Goal: Task Accomplishment & Management: Use online tool/utility

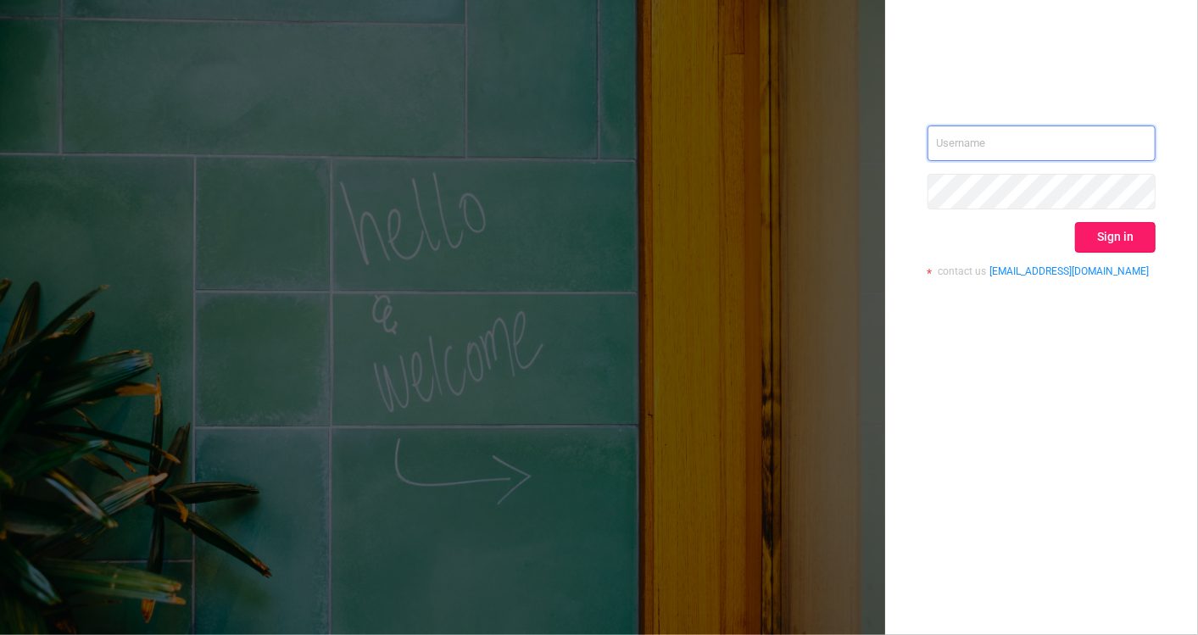
type input "[EMAIL_ADDRESS][DOMAIN_NAME]"
click at [1118, 239] on button "Sign in" at bounding box center [1115, 237] width 81 height 31
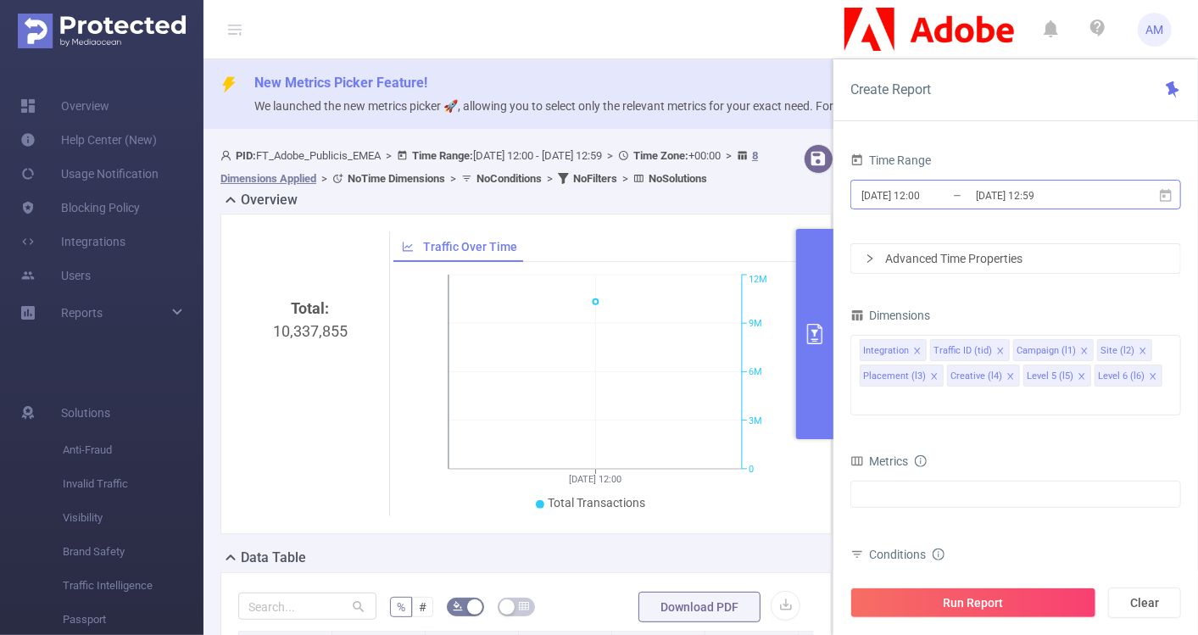
click at [978, 189] on input "[DATE] 12:59" at bounding box center [1042, 195] width 137 height 23
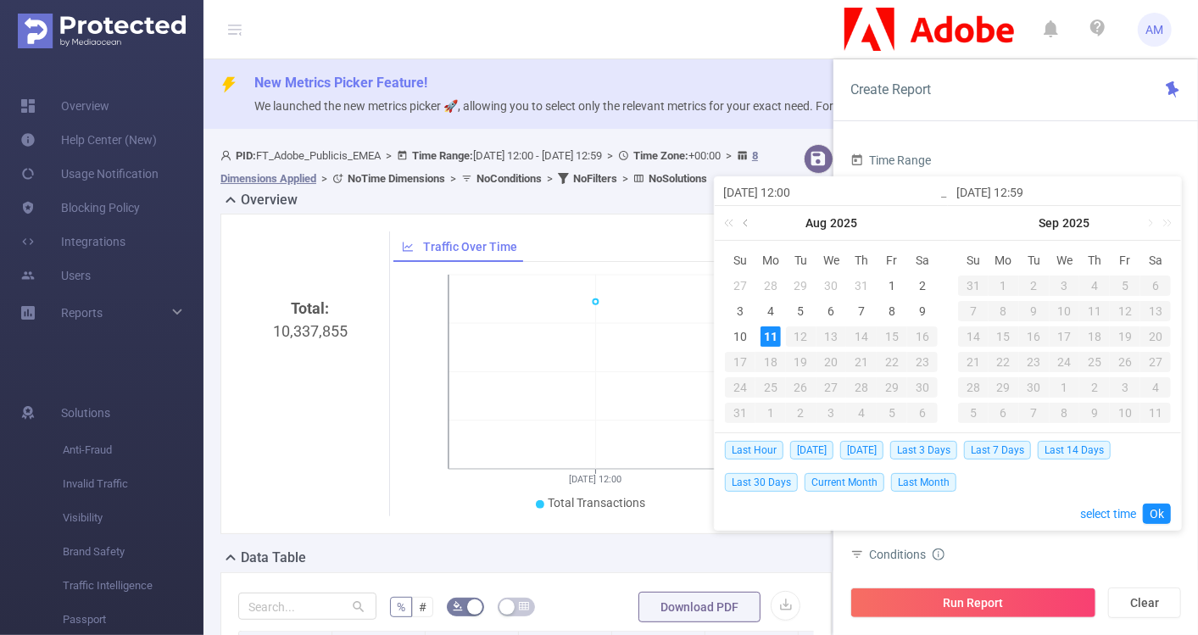
click at [744, 223] on link at bounding box center [746, 223] width 15 height 34
click at [741, 284] on div "1" at bounding box center [740, 286] width 20 height 20
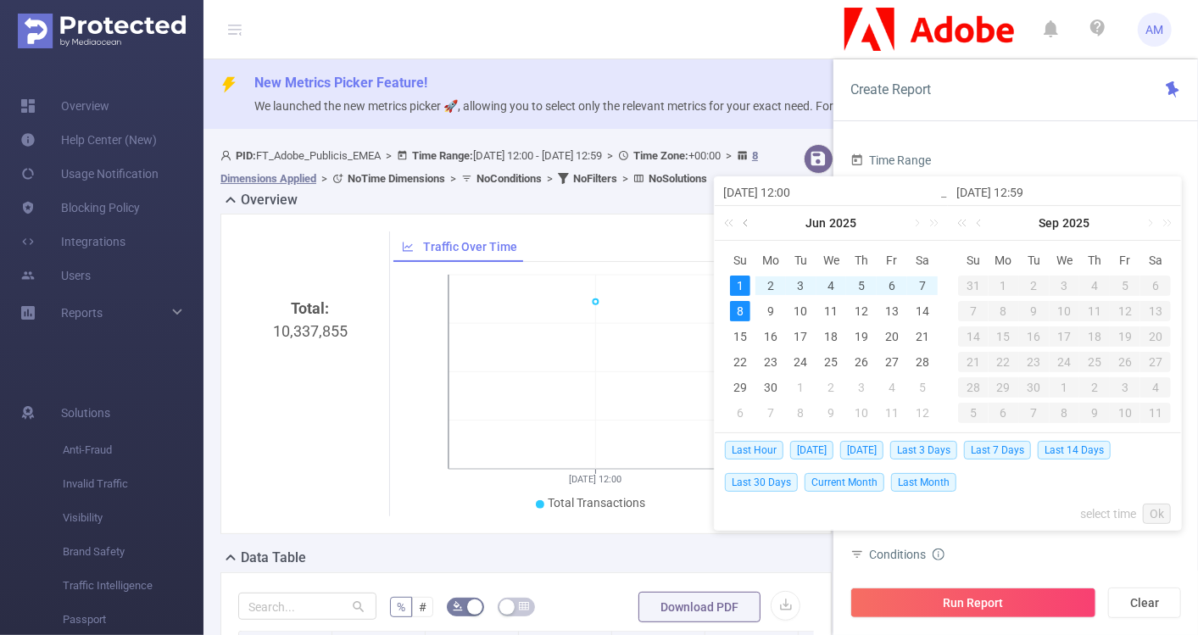
click at [745, 217] on link at bounding box center [746, 223] width 15 height 34
click at [918, 220] on link at bounding box center [915, 223] width 15 height 34
click at [739, 283] on div "1" at bounding box center [740, 286] width 20 height 20
type input "[DATE] 12:00"
type input "[DATE] 12:59"
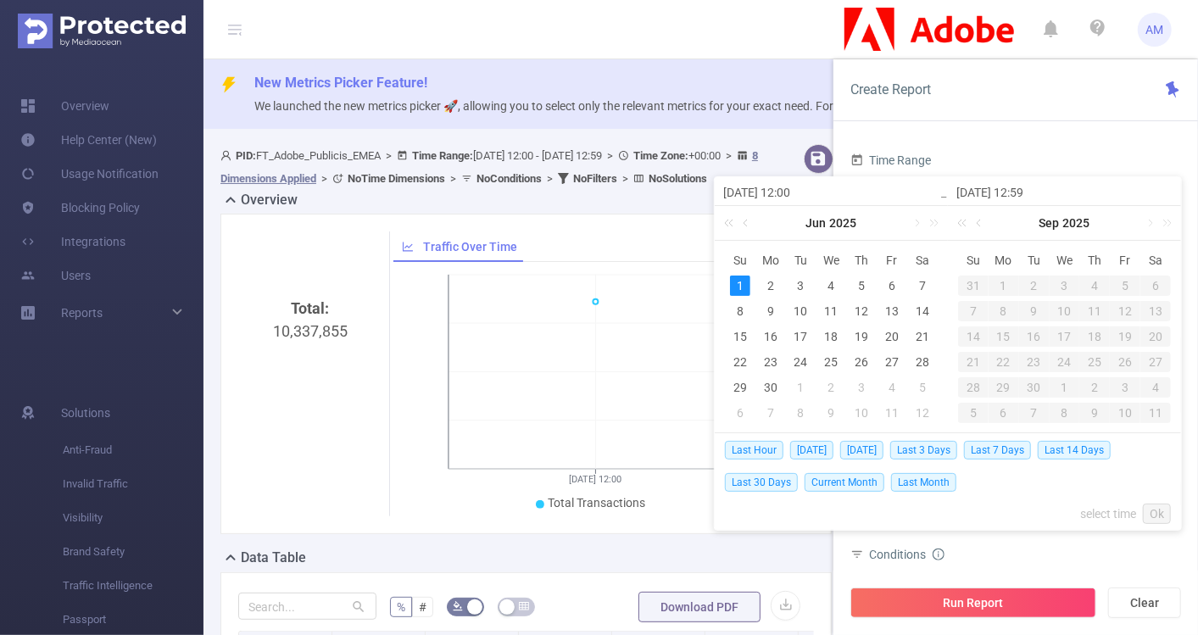
type input "[DATE] 12:00"
type input "[DATE] 12:59"
click at [1096, 385] on div "31" at bounding box center [1095, 387] width 20 height 20
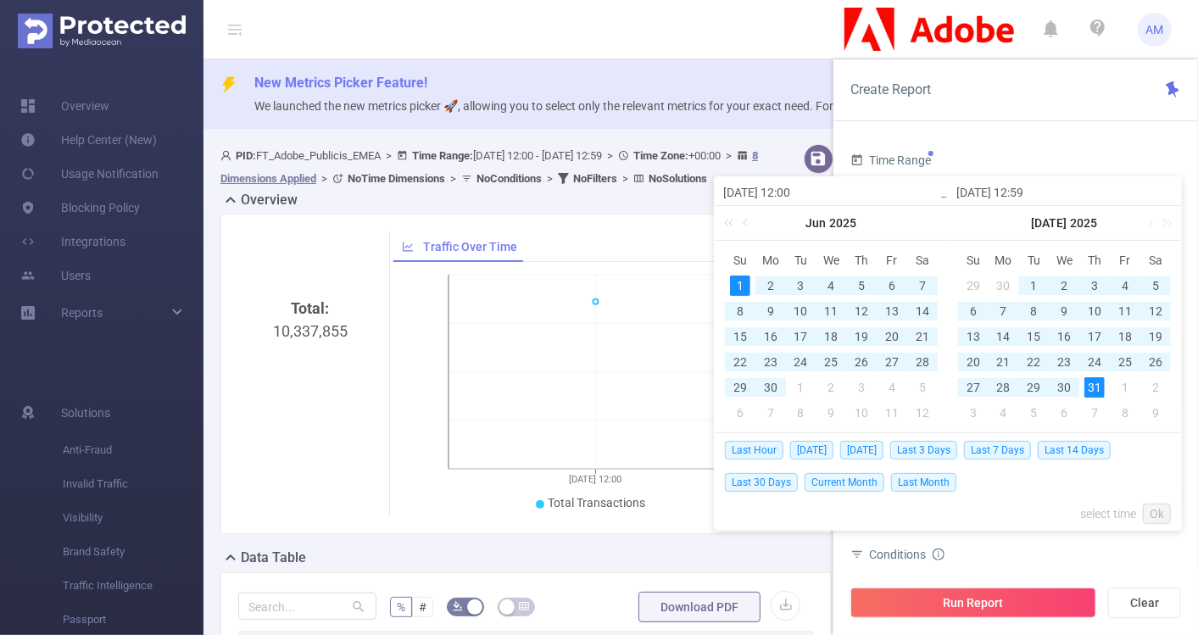
click at [737, 287] on div "1" at bounding box center [740, 286] width 20 height 20
type input "[DATE] 12:59"
click at [1150, 517] on link "Ok" at bounding box center [1157, 514] width 28 height 20
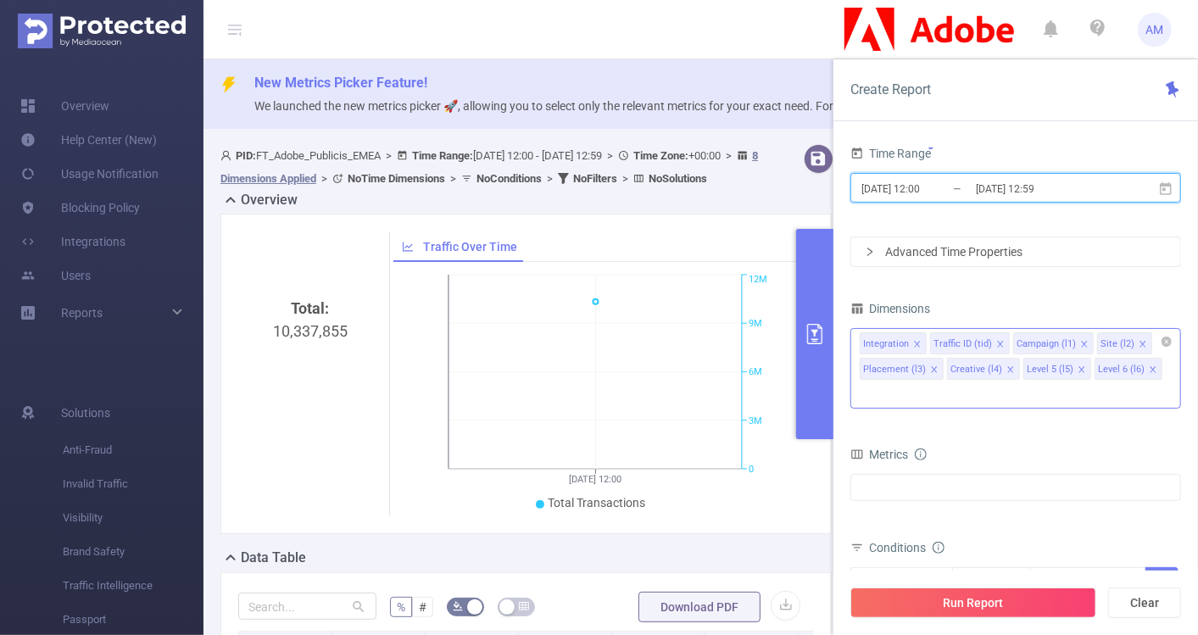
click at [997, 343] on icon "icon: close" at bounding box center [1000, 344] width 6 height 6
click at [919, 346] on icon "icon: close" at bounding box center [917, 345] width 8 height 10
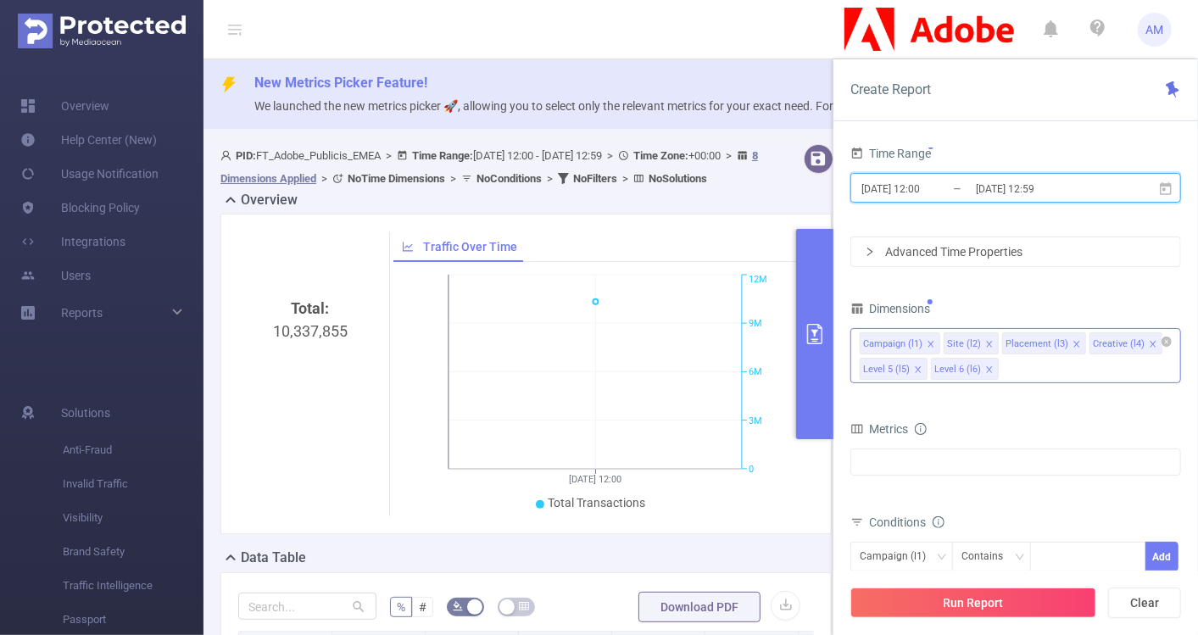
click at [1073, 343] on icon "icon: close" at bounding box center [1077, 344] width 8 height 8
click at [1062, 343] on icon "icon: close" at bounding box center [1066, 344] width 8 height 8
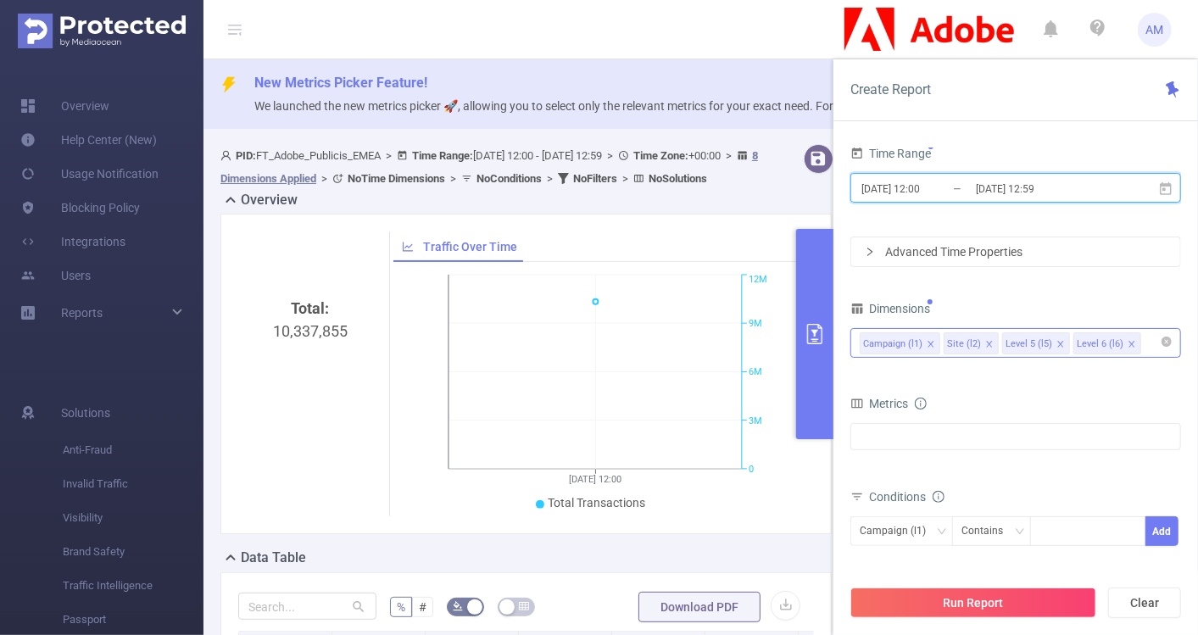
click at [1057, 341] on icon "icon: close" at bounding box center [1061, 344] width 8 height 8
click at [1057, 342] on icon "icon: close" at bounding box center [1061, 344] width 8 height 8
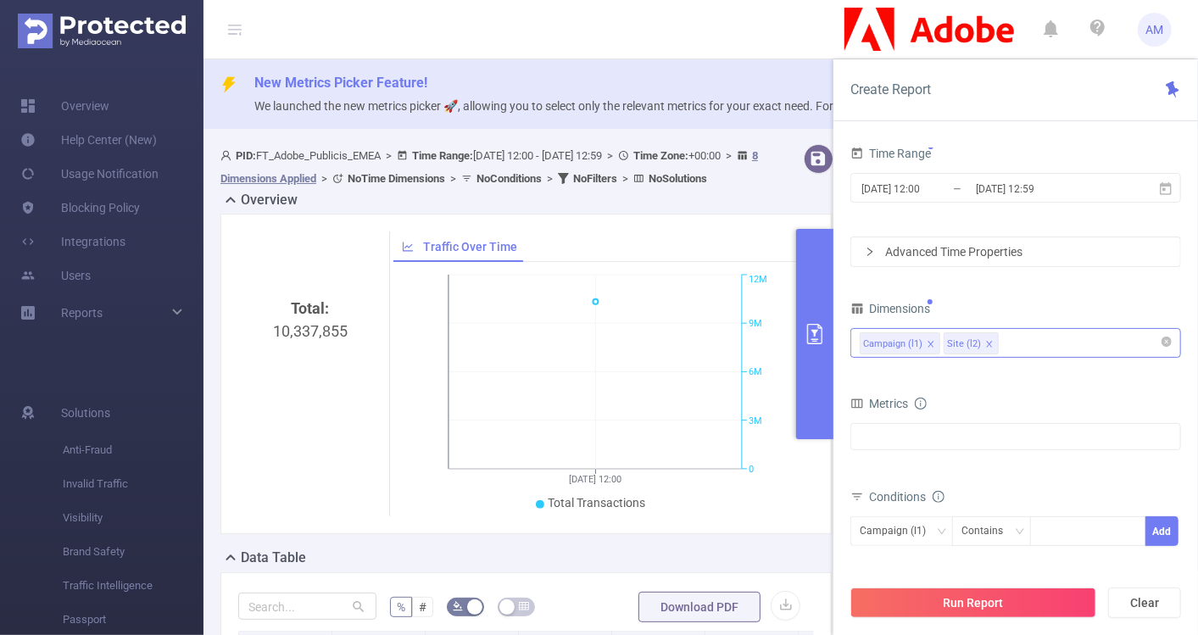
click at [1051, 342] on div "Campaign (l1) Site (l2)" at bounding box center [1016, 343] width 312 height 28
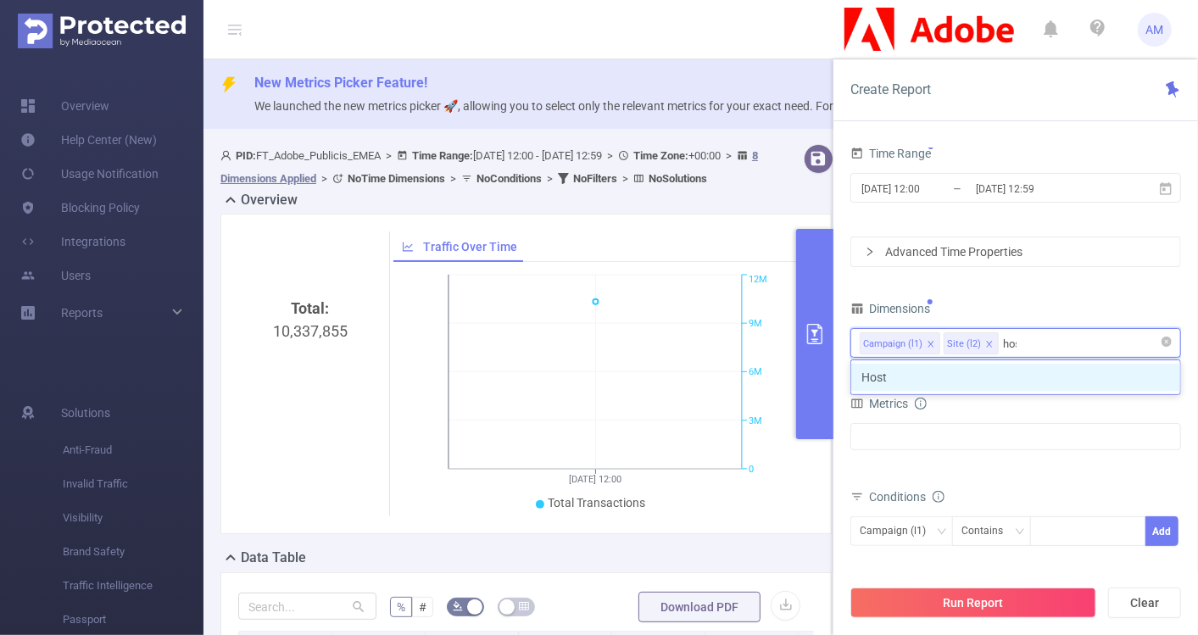
type input "host"
click at [1050, 382] on li "Host" at bounding box center [1015, 377] width 329 height 27
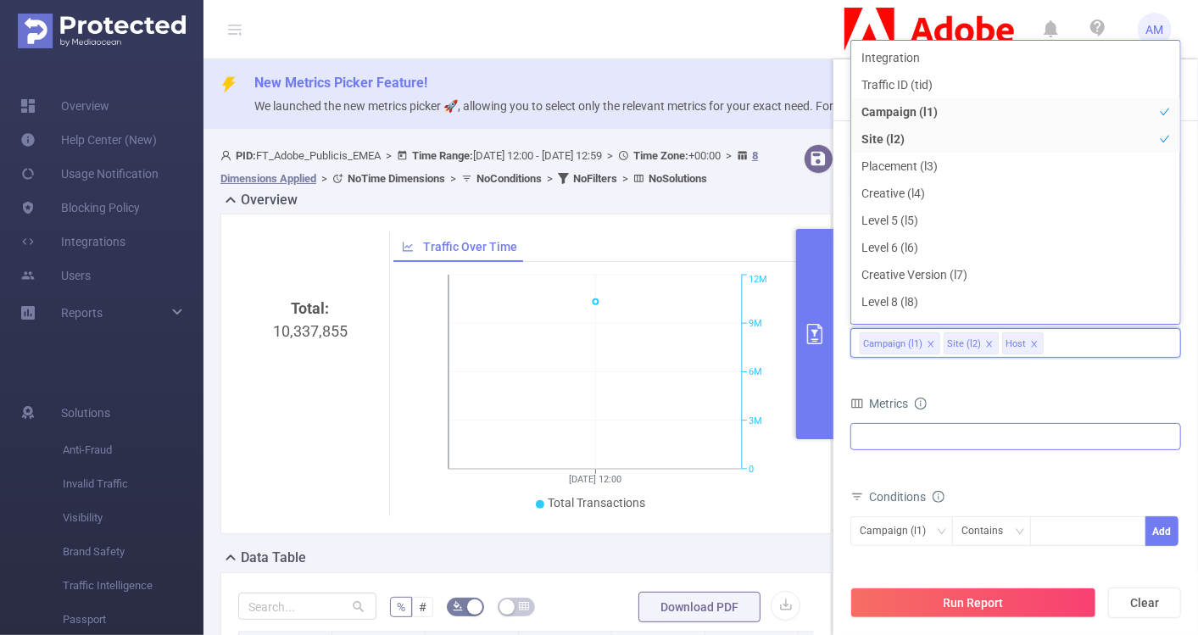
click at [957, 436] on div at bounding box center [1016, 436] width 331 height 27
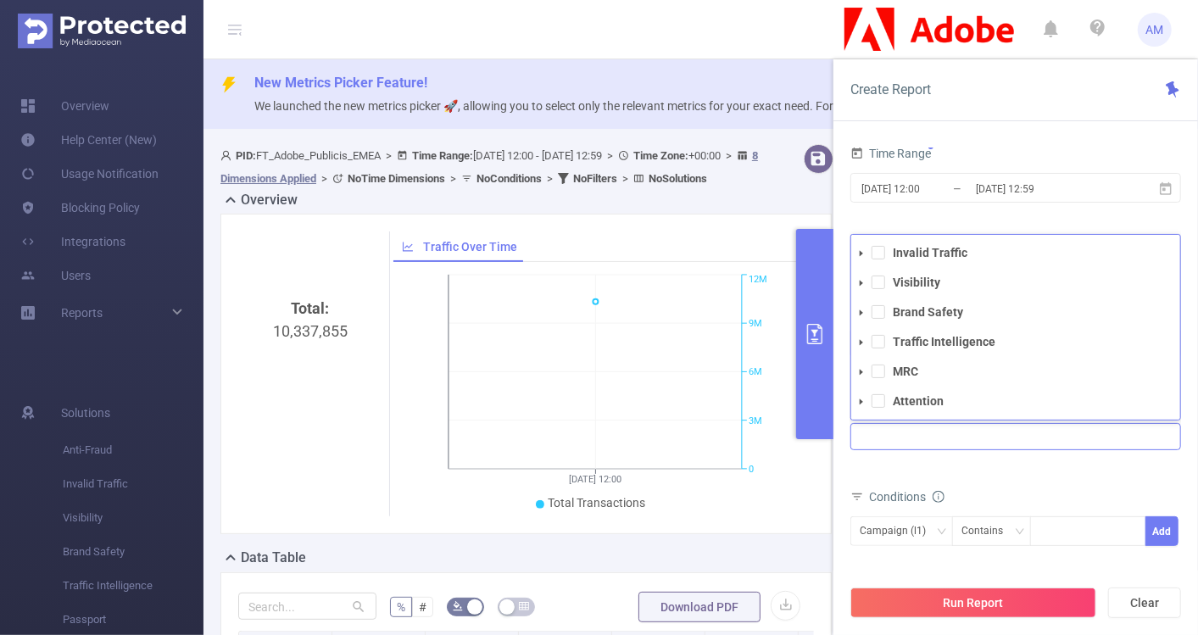
click at [866, 311] on span at bounding box center [861, 313] width 20 height 20
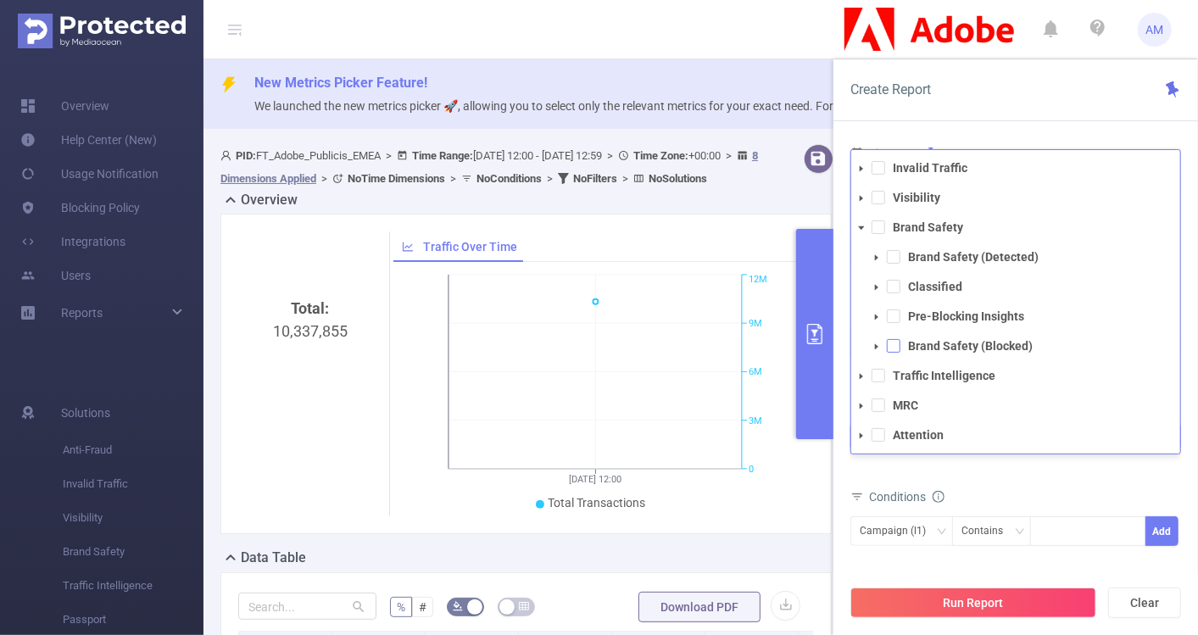
click at [887, 339] on span at bounding box center [894, 346] width 14 height 14
click at [858, 229] on icon "icon: caret-down" at bounding box center [861, 228] width 8 height 8
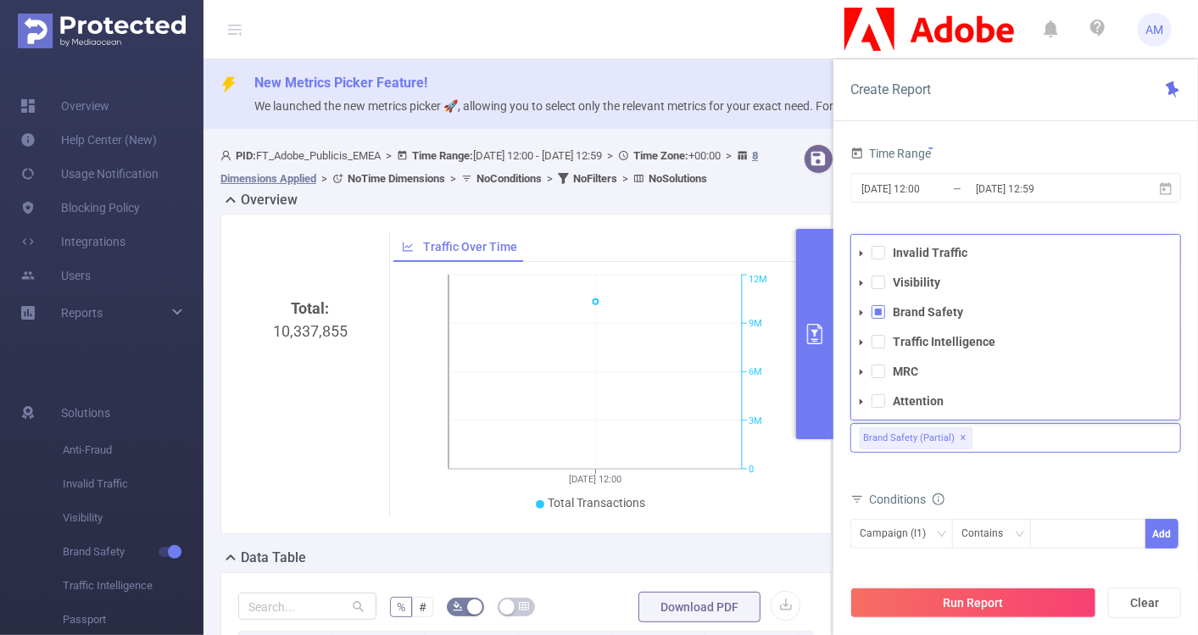
click at [858, 250] on icon "icon: caret-down" at bounding box center [861, 253] width 8 height 8
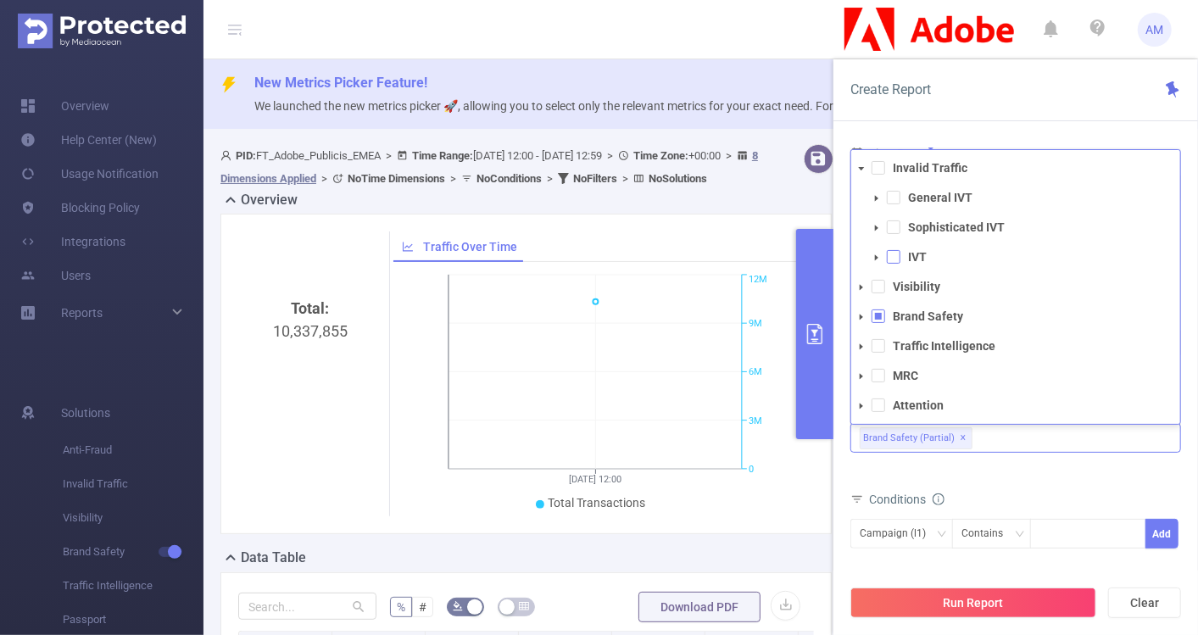
click at [893, 257] on span at bounding box center [894, 257] width 14 height 14
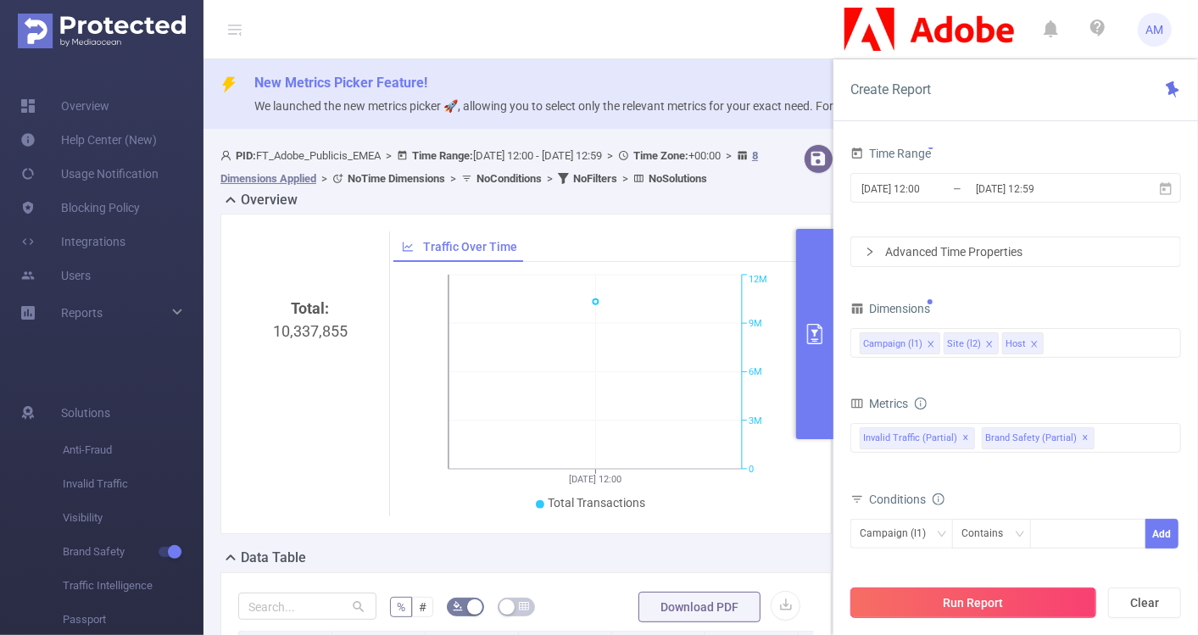
click at [996, 595] on button "Run Report" at bounding box center [974, 603] width 246 height 31
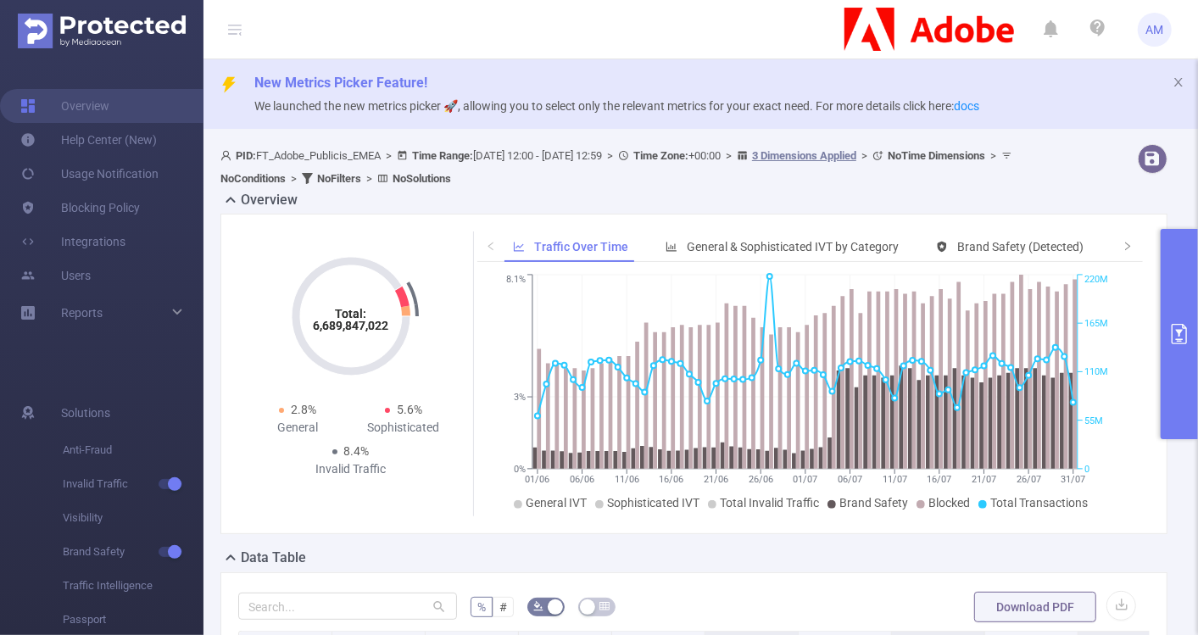
click at [1185, 354] on button "primary" at bounding box center [1179, 334] width 37 height 210
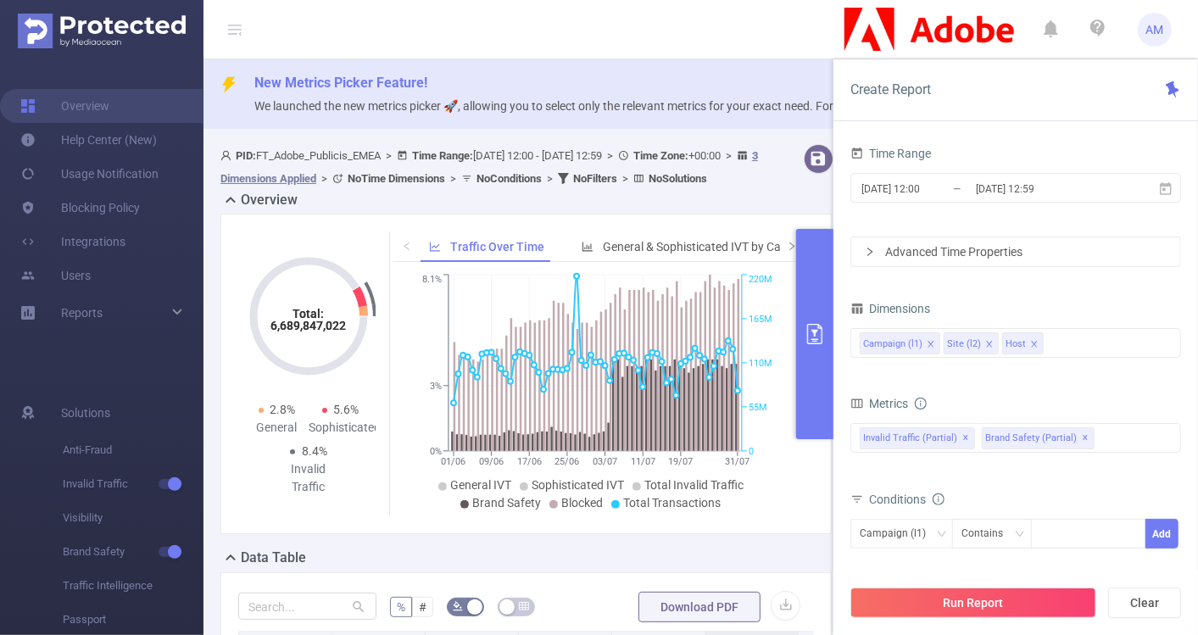
click at [865, 254] on icon "icon: right" at bounding box center [870, 252] width 10 height 10
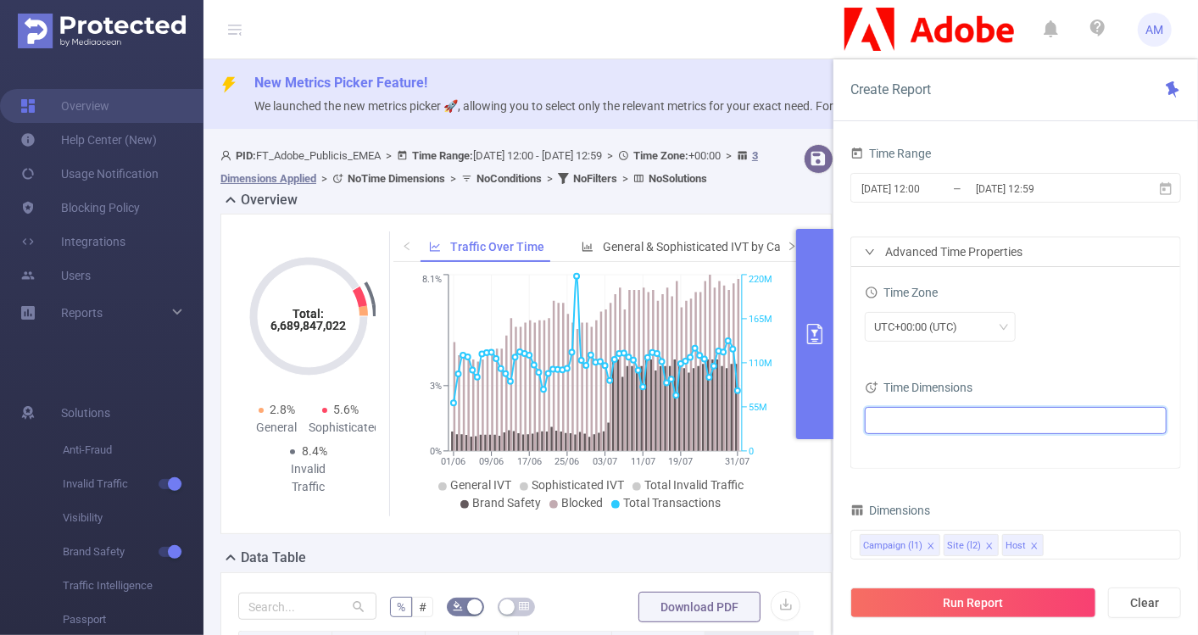
click at [947, 411] on ul at bounding box center [1009, 420] width 279 height 25
click at [878, 479] on icon "icon: caret-down" at bounding box center [878, 480] width 3 height 6
click at [891, 265] on span at bounding box center [897, 266] width 14 height 14
click at [947, 598] on button "Run Report" at bounding box center [974, 603] width 246 height 31
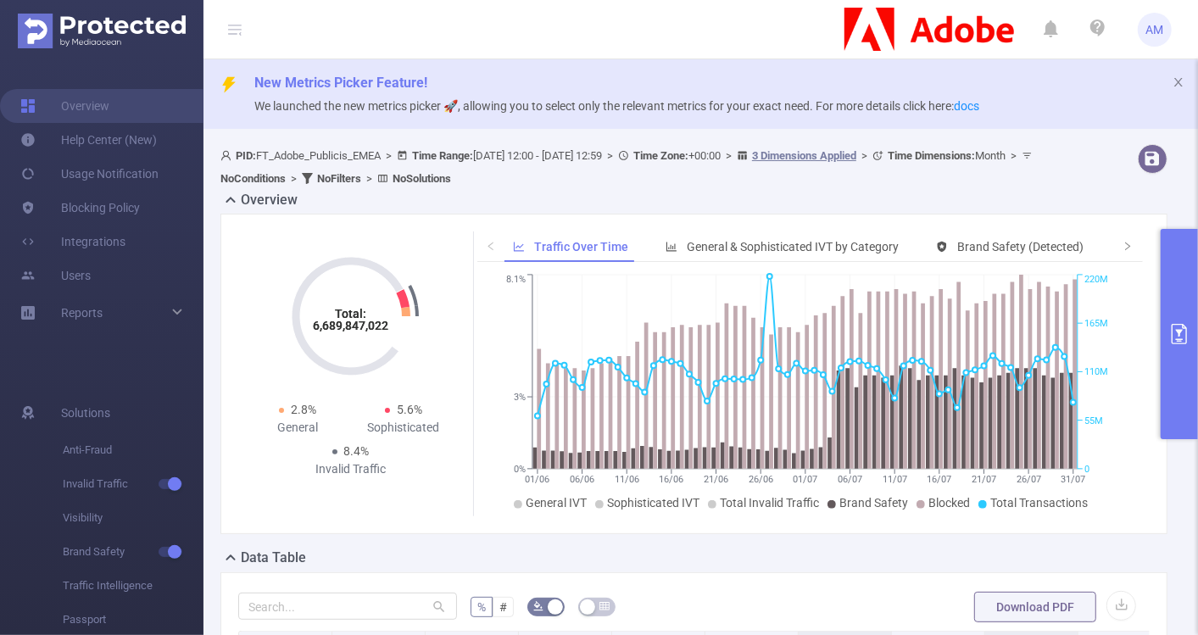
click at [1189, 315] on button "primary" at bounding box center [1179, 334] width 37 height 210
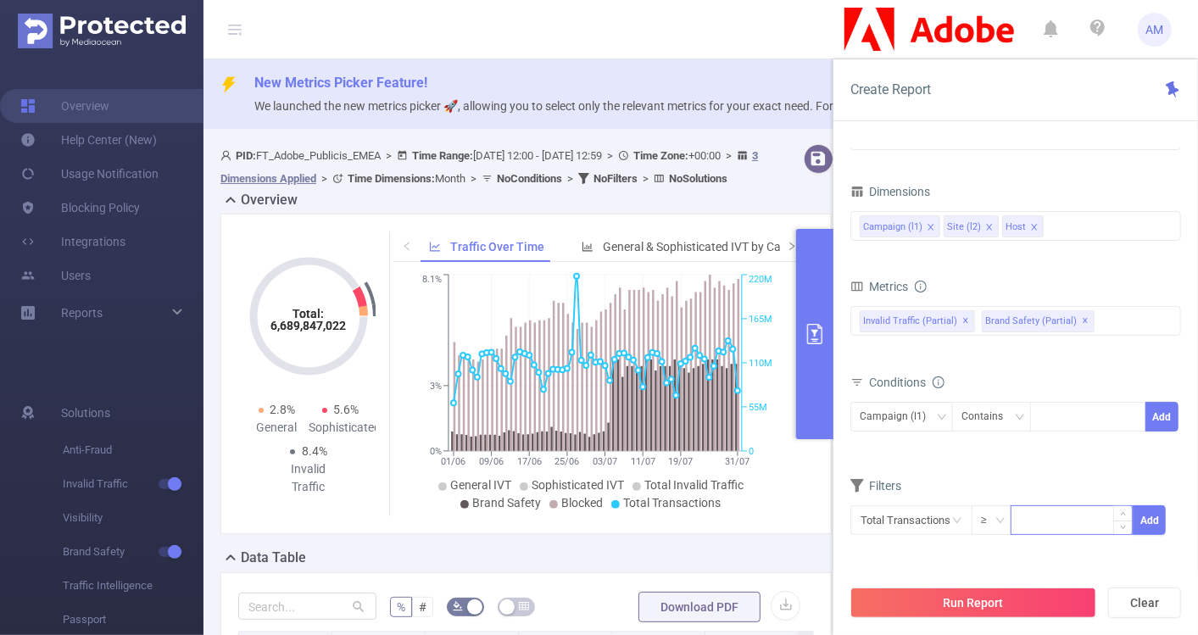
click at [1015, 514] on input at bounding box center [1072, 518] width 120 height 25
type input "50"
click at [1159, 511] on button "Add" at bounding box center [1149, 520] width 33 height 30
click at [992, 594] on button "Run Report" at bounding box center [974, 603] width 246 height 31
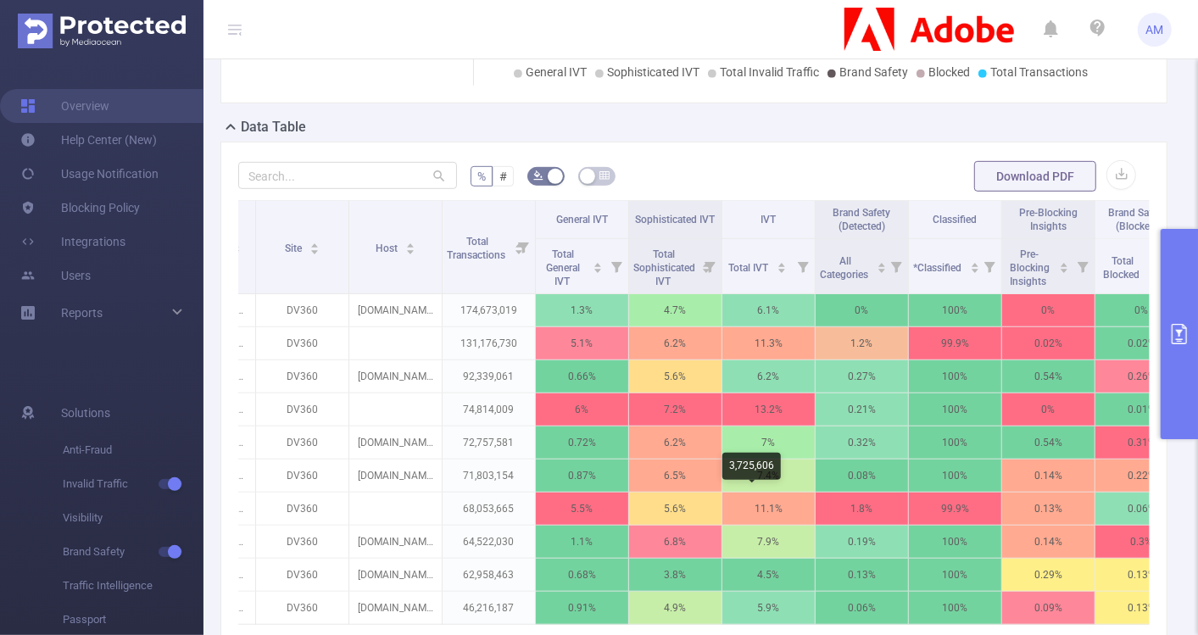
scroll to position [0, 226]
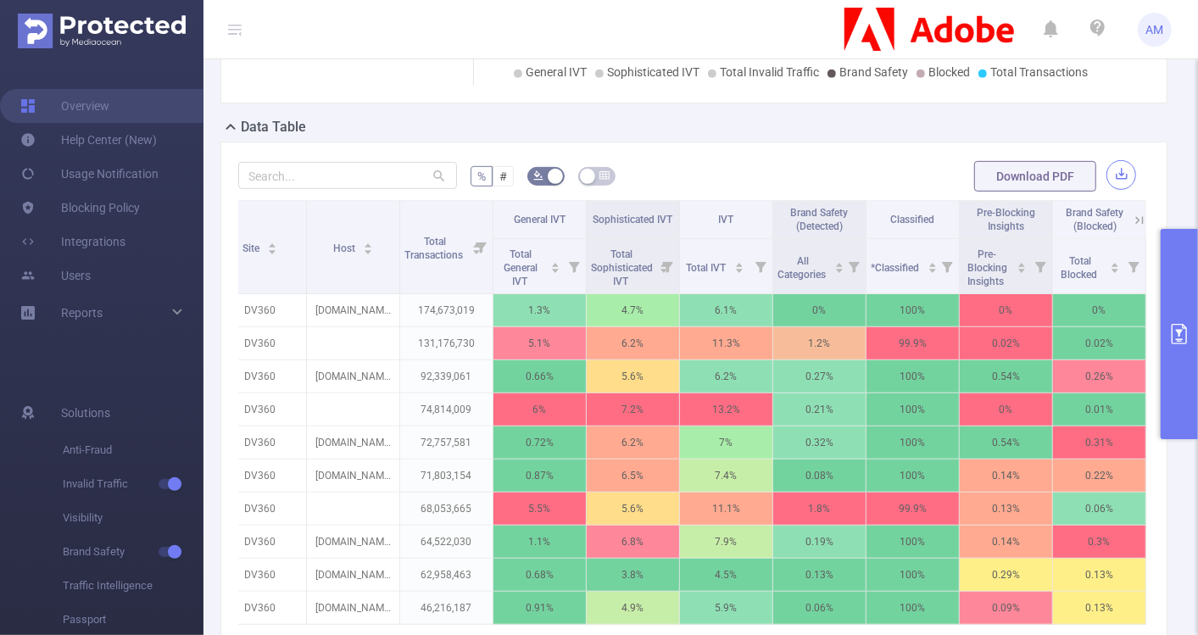
click at [1111, 176] on button "button" at bounding box center [1122, 175] width 30 height 30
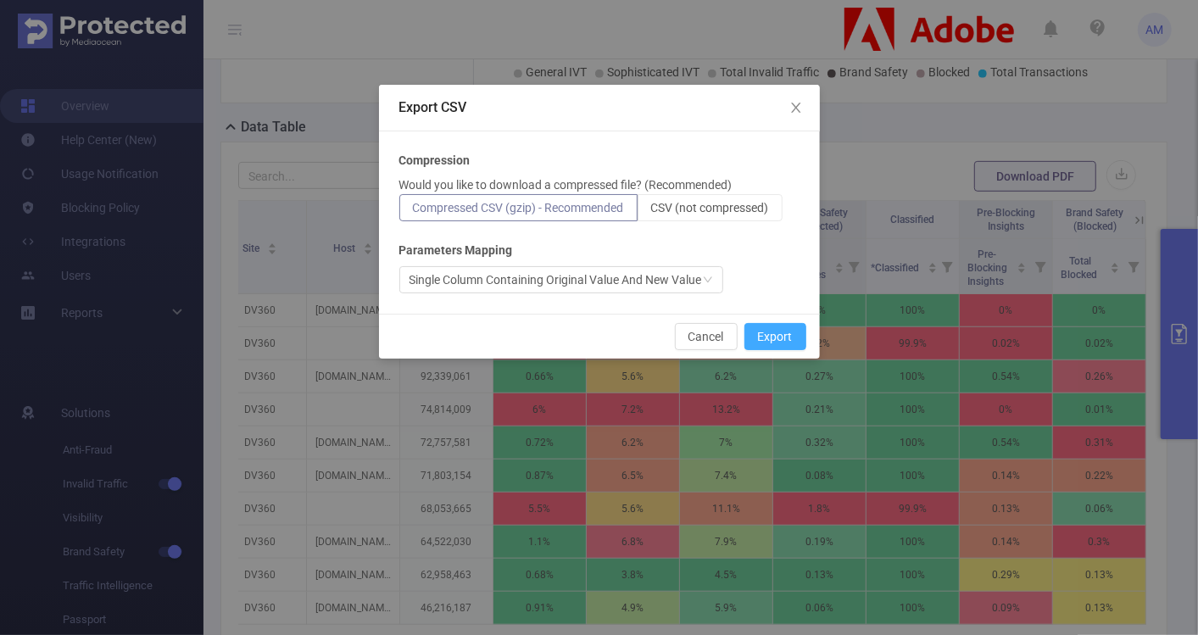
click at [795, 328] on button "Export" at bounding box center [776, 336] width 62 height 27
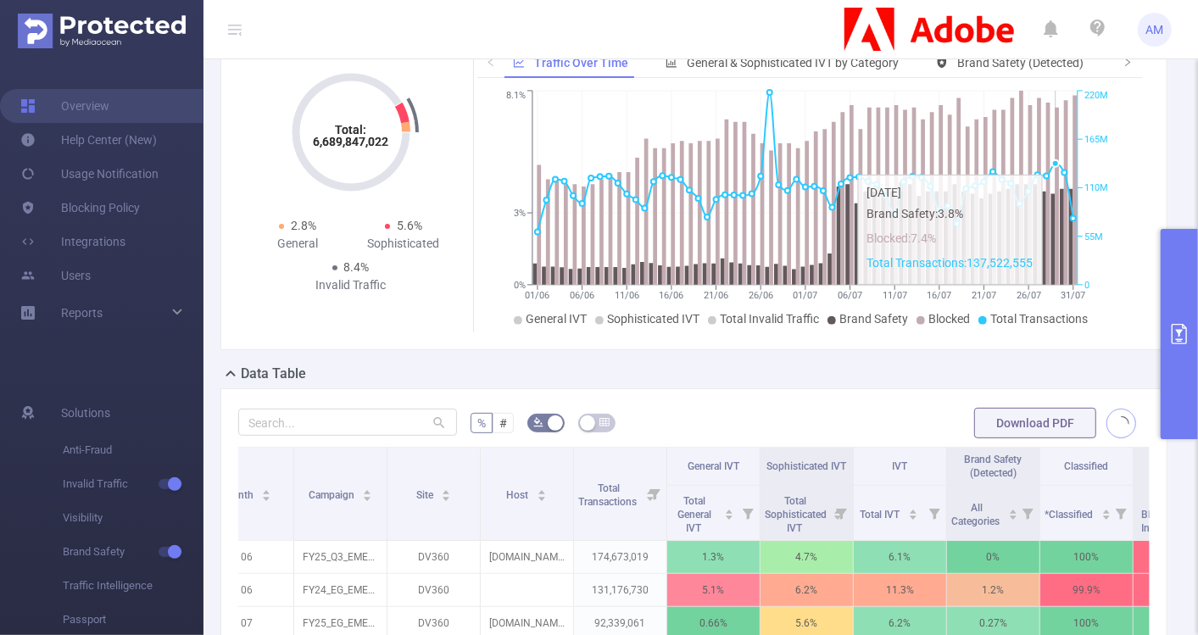
scroll to position [186, 0]
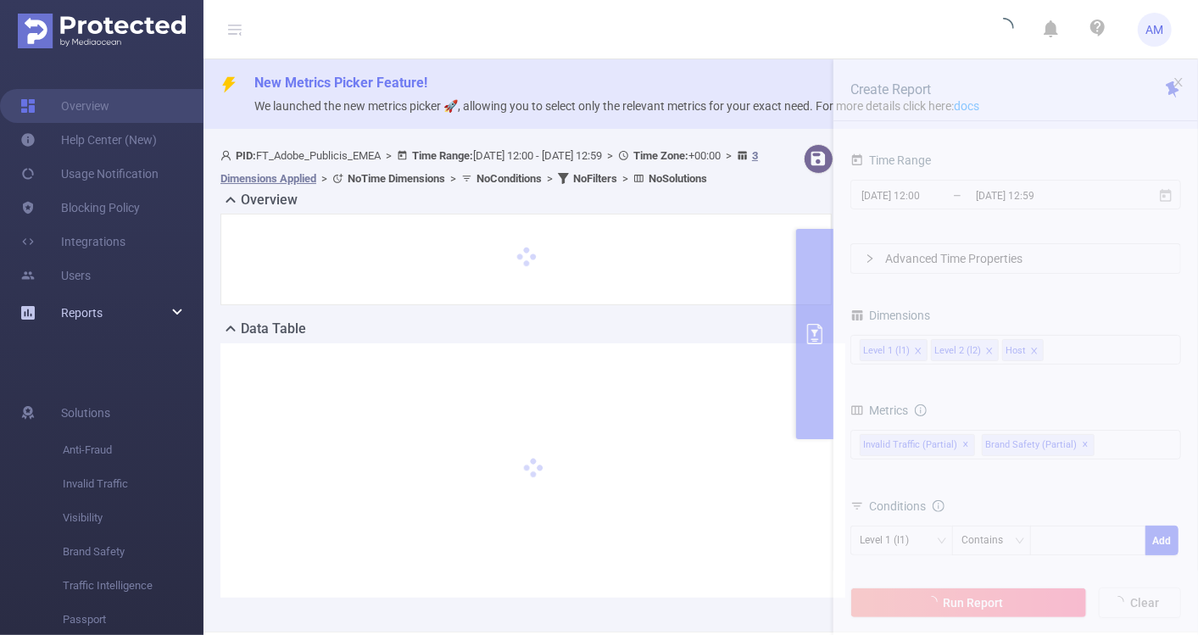
click at [137, 314] on div "Reports" at bounding box center [102, 313] width 204 height 34
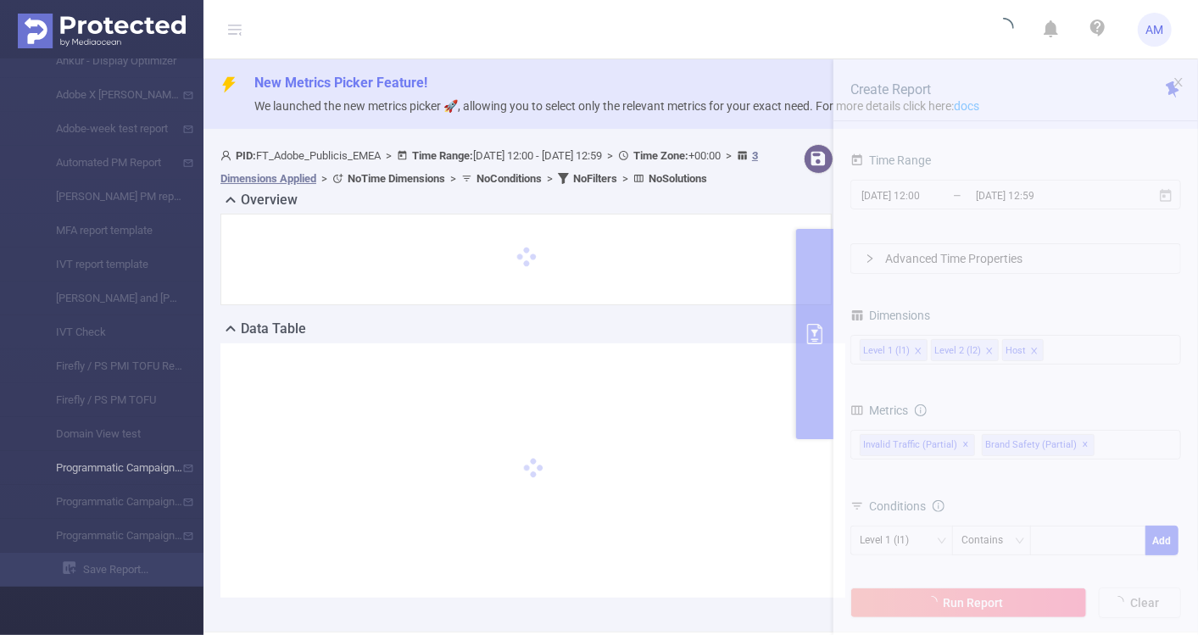
click at [137, 470] on li "Programmatic Campaigns Monthly IVT" at bounding box center [102, 468] width 204 height 34
click at [603, 29] on header "AM" at bounding box center [599, 29] width 1198 height 59
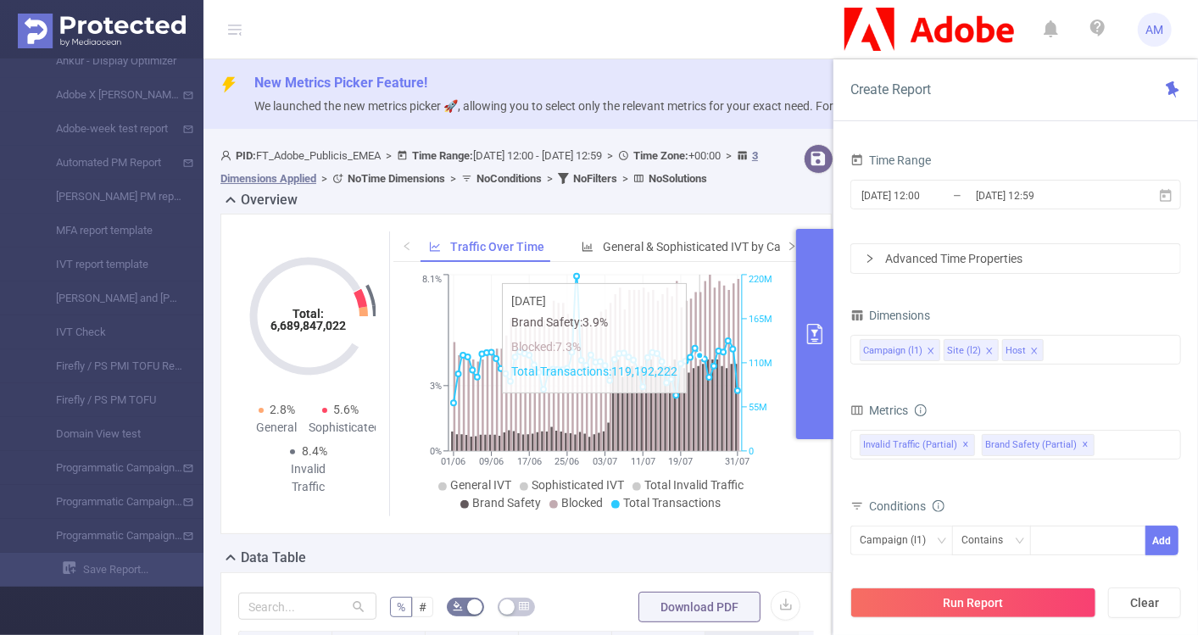
scroll to position [148, 0]
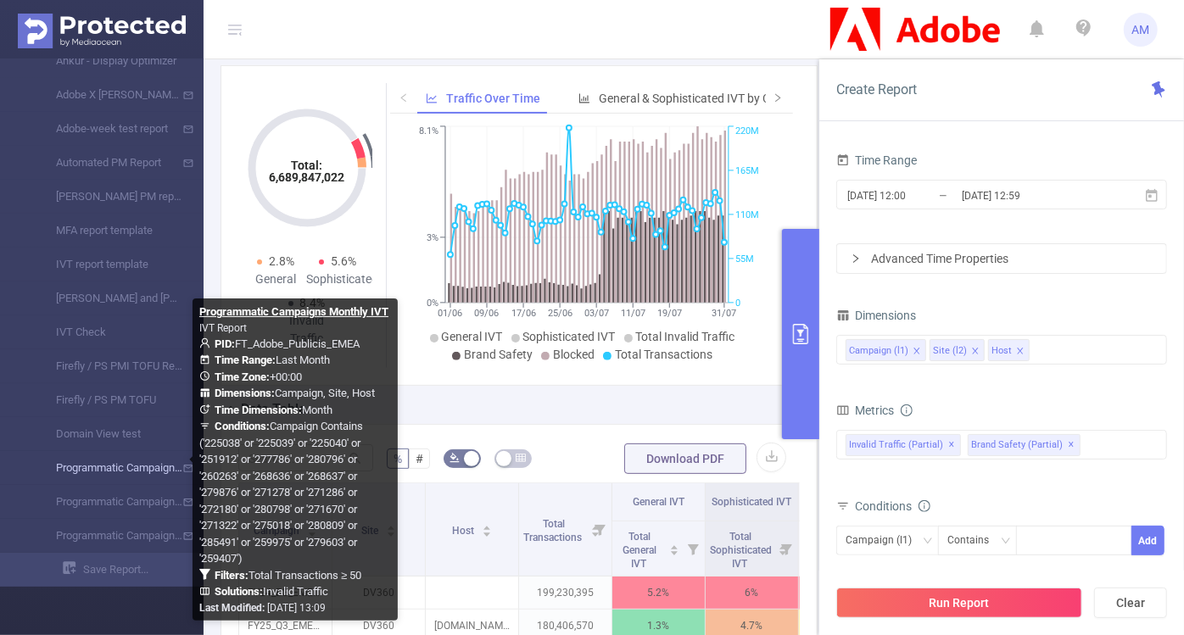
click at [119, 467] on link "Programmatic Campaigns Monthly IVT" at bounding box center [108, 468] width 149 height 34
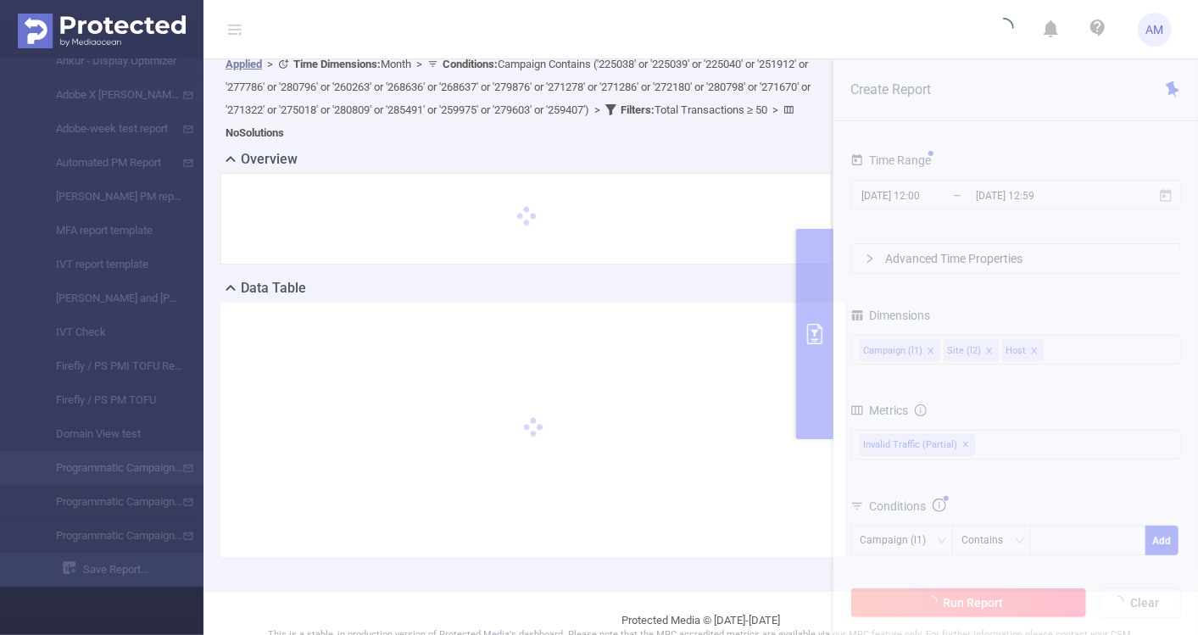
type input "2025-07-01 00:00"
type input "2025-07-31 23:59"
